Goal: Find specific page/section: Find specific page/section

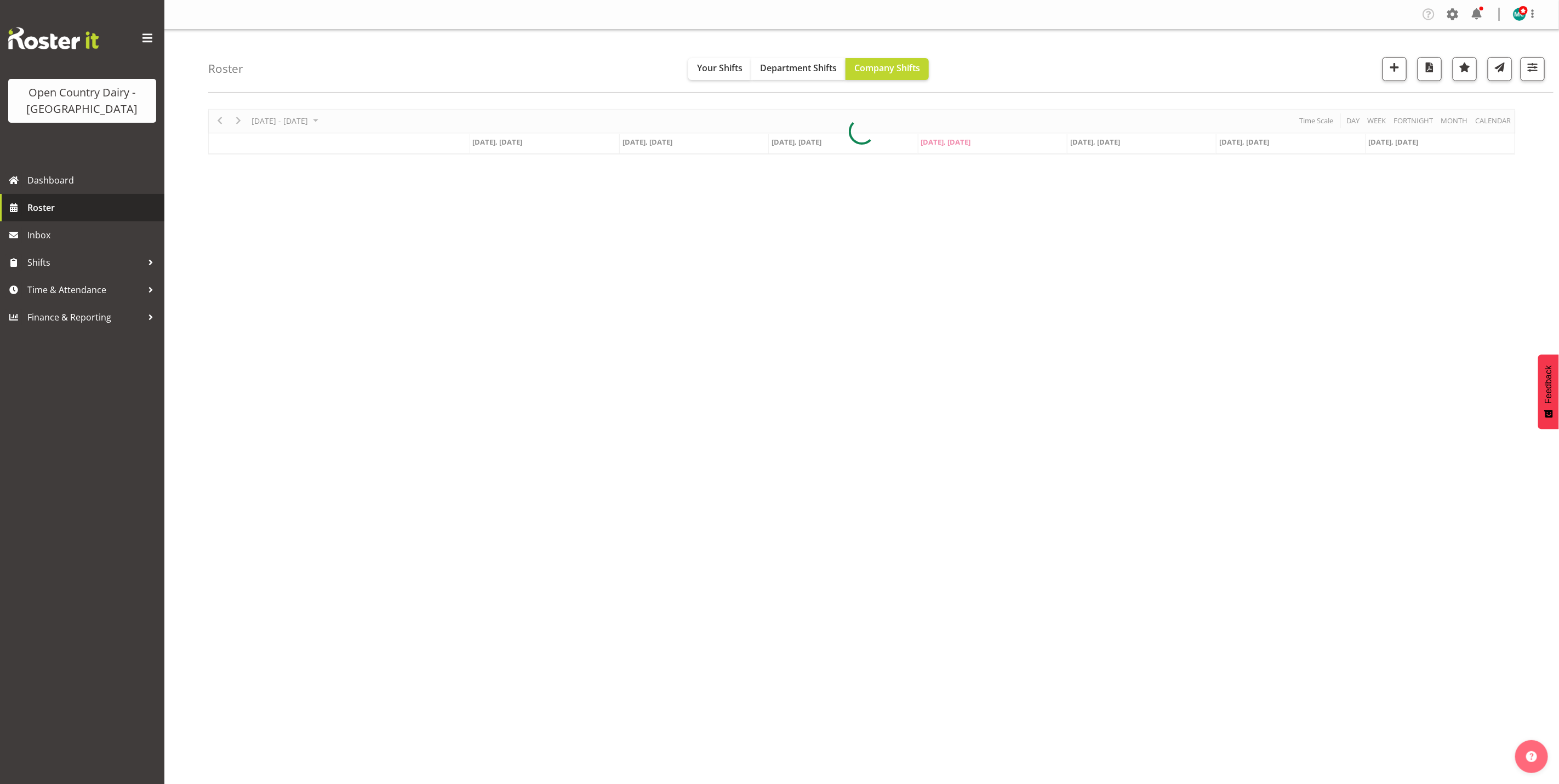
click at [45, 208] on span "Roster" at bounding box center [93, 208] width 132 height 17
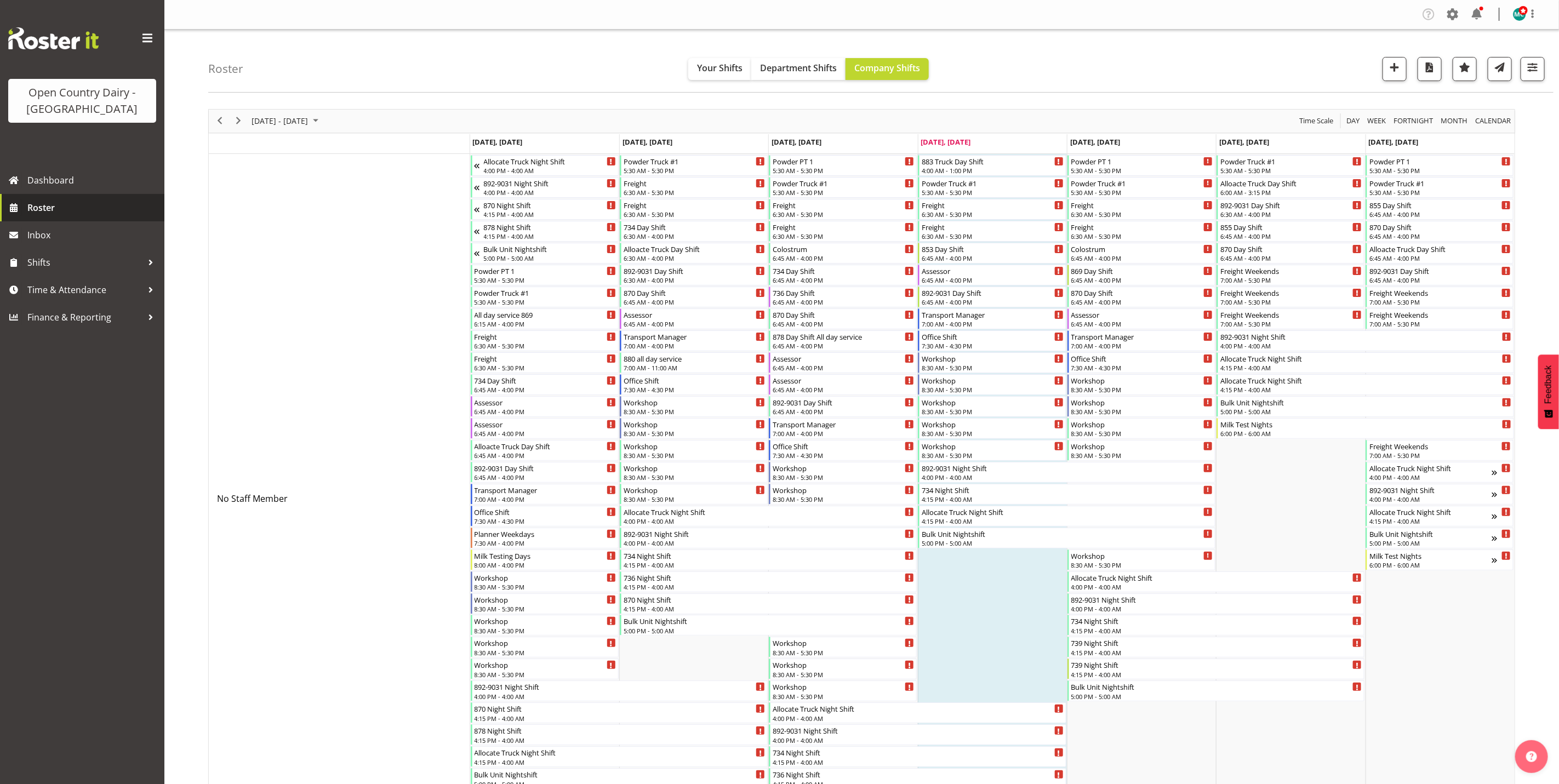
click at [58, 200] on span "Roster" at bounding box center [93, 208] width 132 height 17
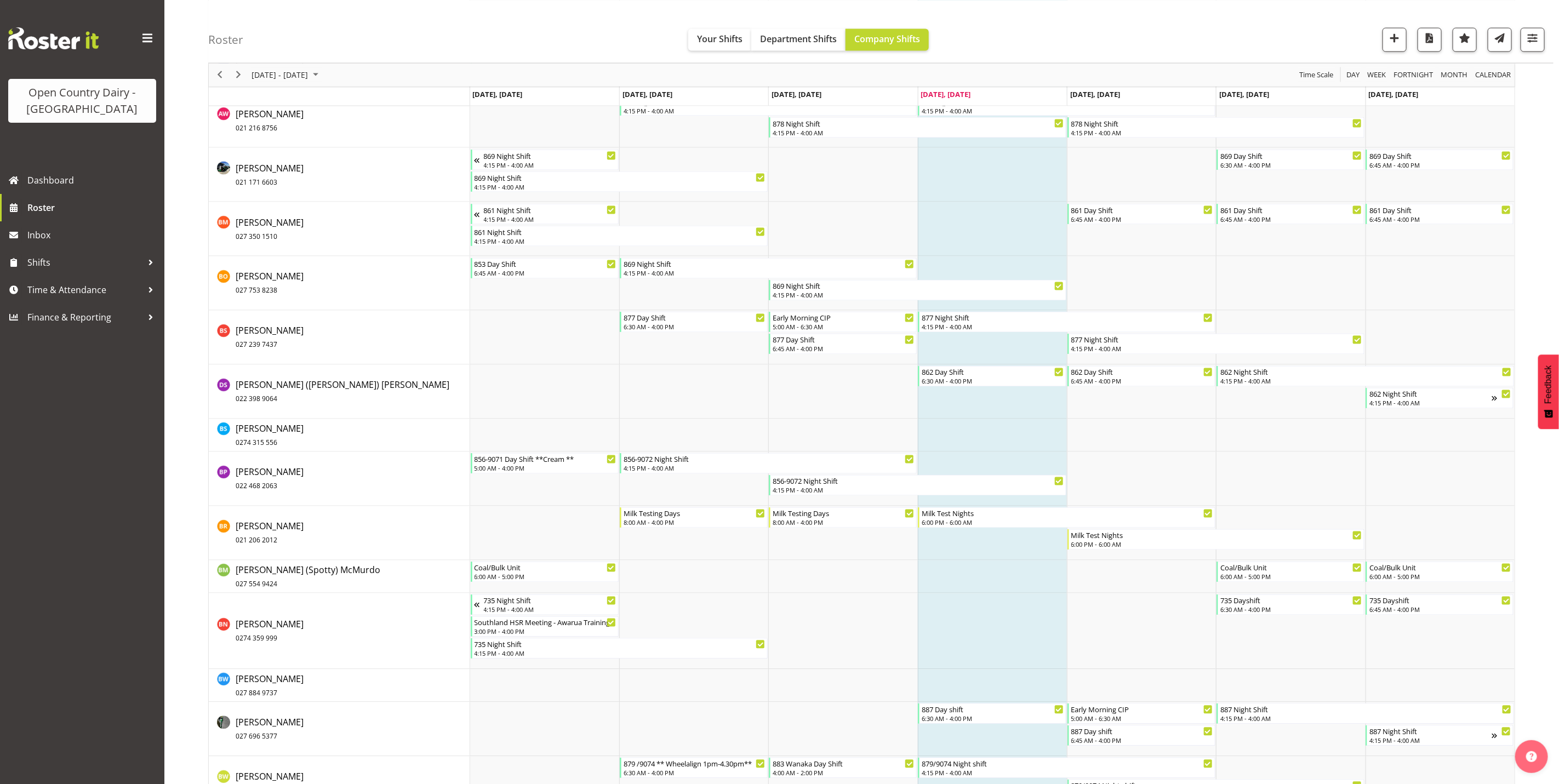
scroll to position [1397, 0]
